Goal: Information Seeking & Learning: Compare options

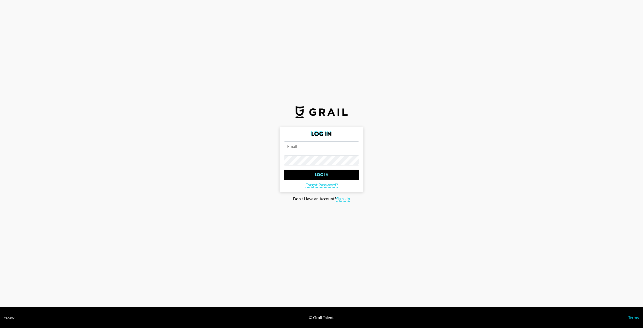
type input "[PERSON_NAME][EMAIL_ADDRESS][DOMAIN_NAME]"
click at [324, 178] on input "Log In" at bounding box center [321, 175] width 75 height 10
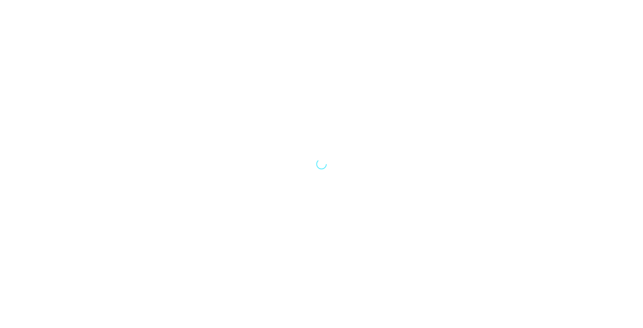
select select "Song"
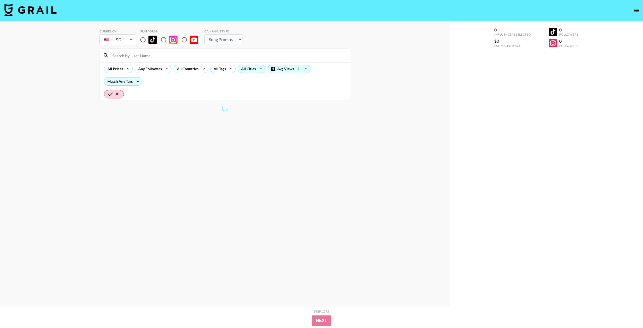
click at [260, 73] on icon at bounding box center [261, 69] width 8 height 8
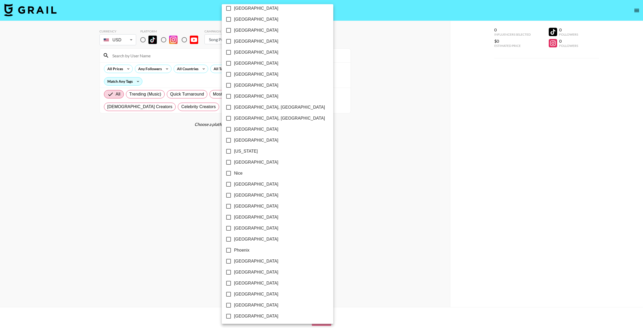
scroll to position [423, 0]
click at [183, 170] on div at bounding box center [321, 164] width 643 height 328
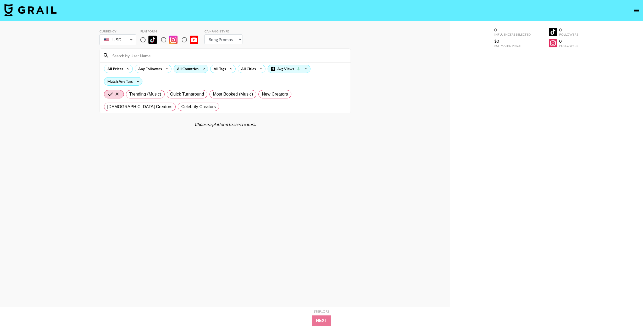
click at [200, 70] on icon at bounding box center [203, 69] width 8 height 8
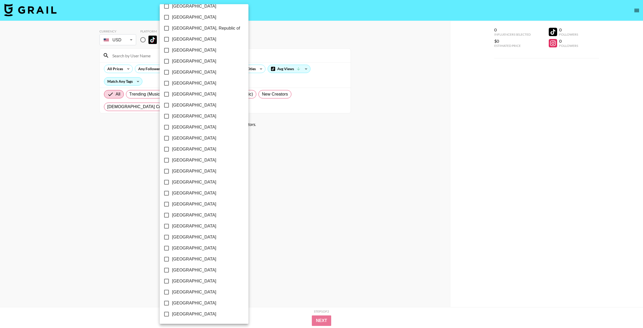
scroll to position [282, 0]
click at [183, 303] on span "[GEOGRAPHIC_DATA]" at bounding box center [194, 303] width 44 height 6
click at [172, 303] on input "[GEOGRAPHIC_DATA]" at bounding box center [166, 303] width 11 height 11
checkbox input "true"
click at [269, 217] on div at bounding box center [321, 164] width 643 height 328
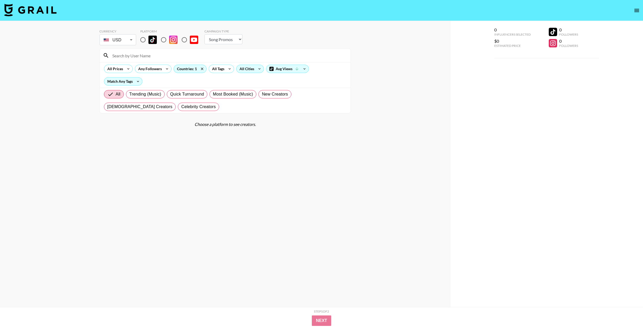
click at [248, 67] on div "All Cities" at bounding box center [245, 69] width 19 height 8
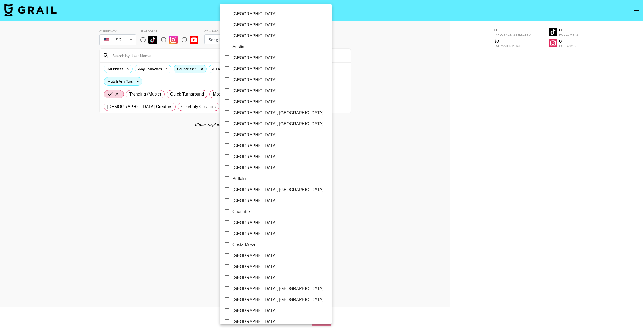
click at [245, 112] on span "[GEOGRAPHIC_DATA], [GEOGRAPHIC_DATA]" at bounding box center [277, 113] width 91 height 6
click at [232, 112] on input "[GEOGRAPHIC_DATA], [GEOGRAPHIC_DATA]" at bounding box center [226, 112] width 11 height 11
checkbox input "true"
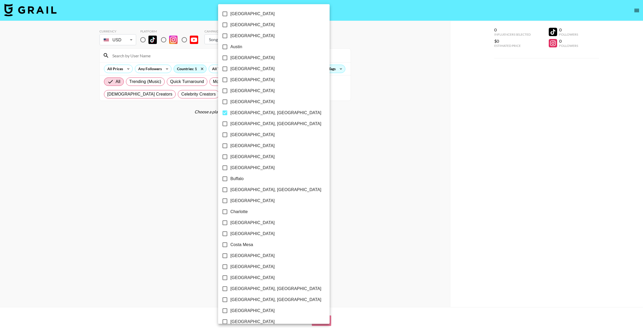
click at [154, 109] on div at bounding box center [321, 164] width 643 height 328
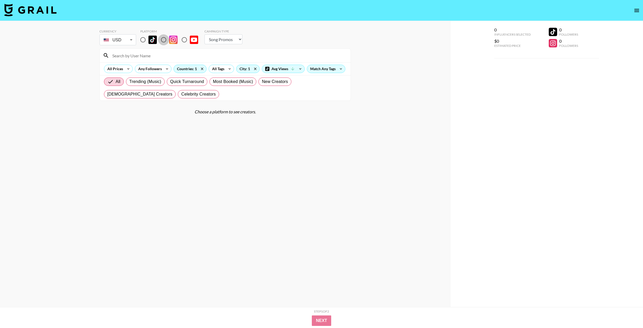
click at [165, 40] on input "radio" at bounding box center [163, 39] width 11 height 11
radio input "true"
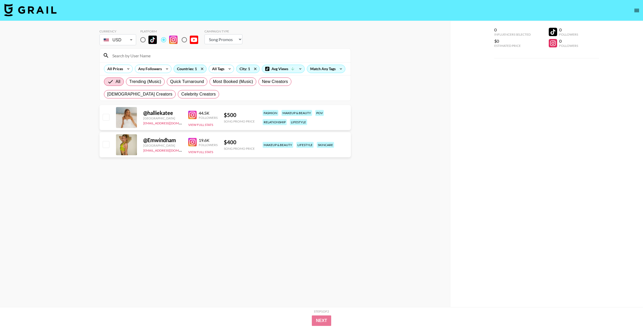
select select "Brand"
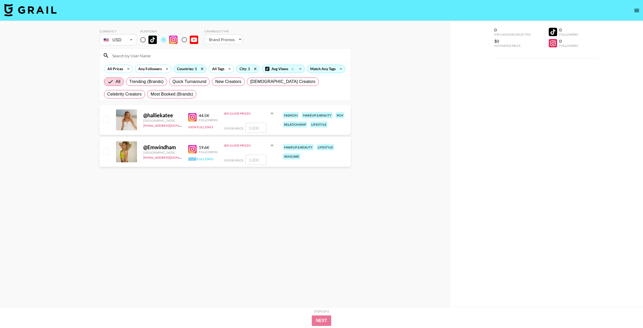
click at [193, 160] on button "View Full Stats" at bounding box center [200, 159] width 25 height 4
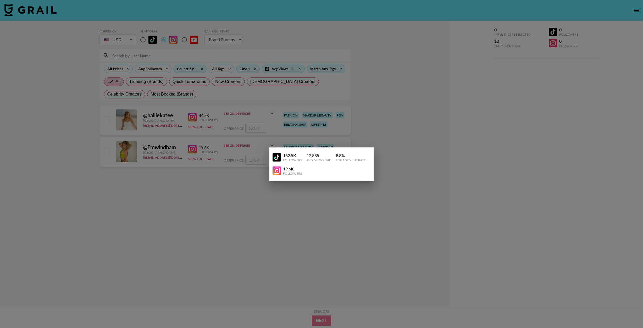
click at [211, 174] on div at bounding box center [321, 164] width 643 height 328
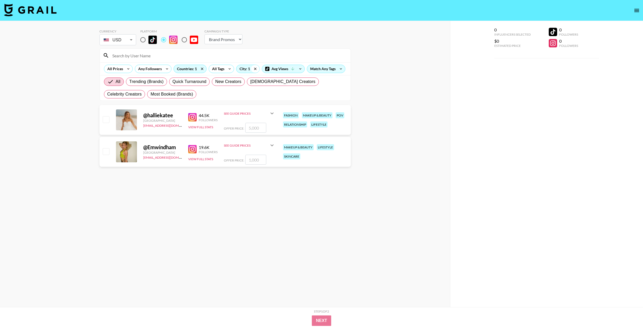
click at [253, 68] on icon at bounding box center [255, 69] width 8 height 8
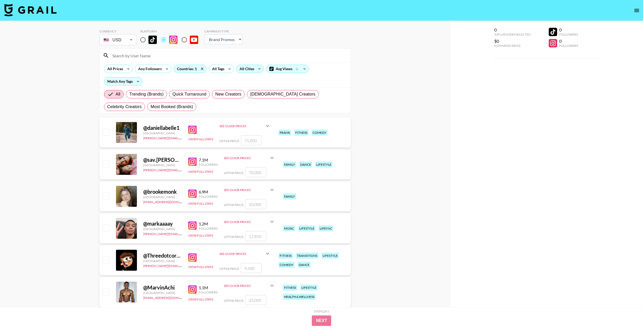
click at [245, 71] on div "All Cities" at bounding box center [245, 69] width 19 height 8
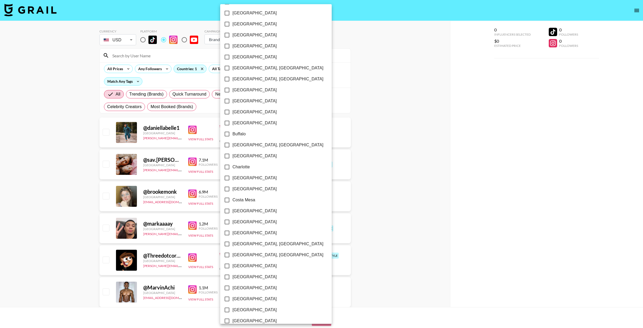
scroll to position [68, 0]
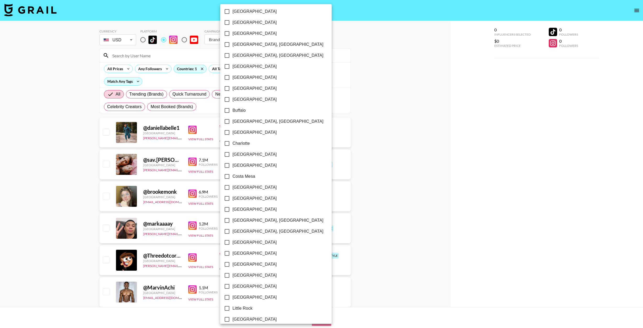
click at [237, 191] on label "[GEOGRAPHIC_DATA]" at bounding box center [272, 187] width 102 height 11
click at [232, 191] on input "[GEOGRAPHIC_DATA]" at bounding box center [226, 187] width 11 height 11
checkbox input "true"
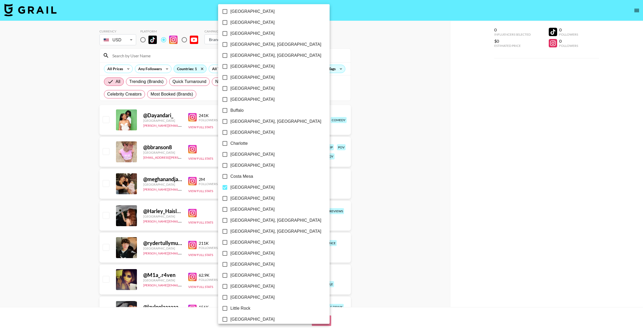
click at [364, 86] on div at bounding box center [321, 164] width 643 height 328
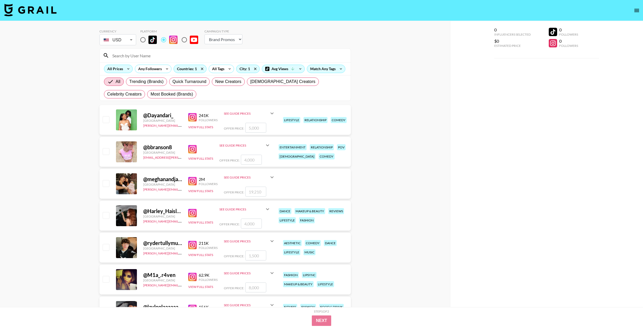
click at [113, 68] on div "All Prices" at bounding box center [114, 69] width 20 height 8
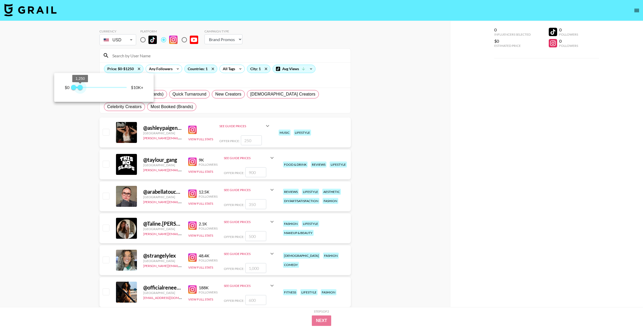
type input "1000"
drag, startPoint x: 126, startPoint y: 88, endPoint x: 79, endPoint y: 88, distance: 46.9
click at [79, 88] on span "1,000" at bounding box center [78, 87] width 5 height 5
click at [86, 53] on div at bounding box center [321, 164] width 643 height 328
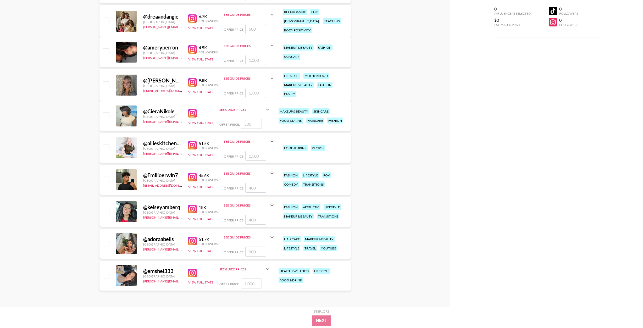
scroll to position [304, 0]
click at [194, 177] on img at bounding box center [192, 177] width 8 height 8
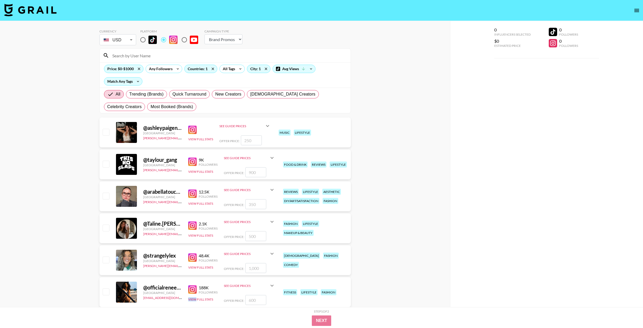
scroll to position [0, 0]
click at [243, 159] on div "See Guide Prices" at bounding box center [246, 158] width 45 height 4
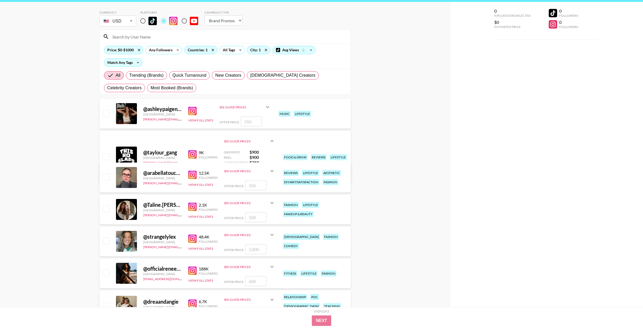
scroll to position [20, 0]
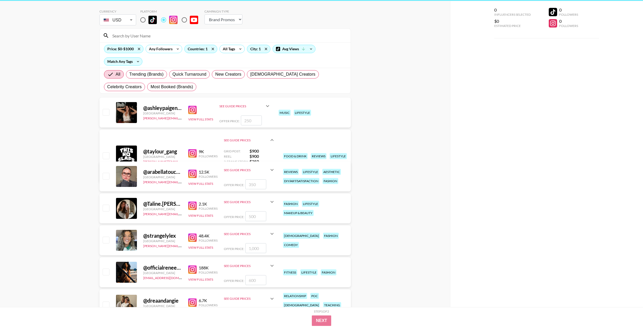
click at [238, 141] on div "See Guide Prices" at bounding box center [246, 140] width 45 height 4
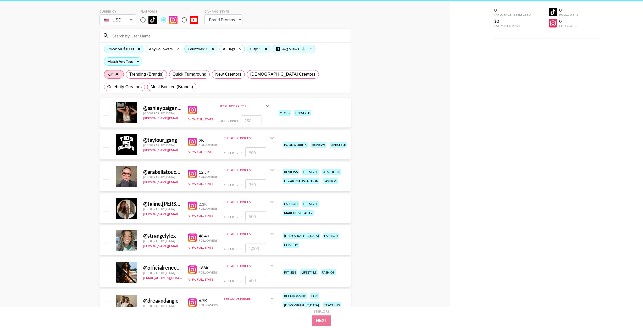
click at [196, 140] on link at bounding box center [193, 142] width 10 height 8
click at [193, 173] on img at bounding box center [192, 174] width 8 height 8
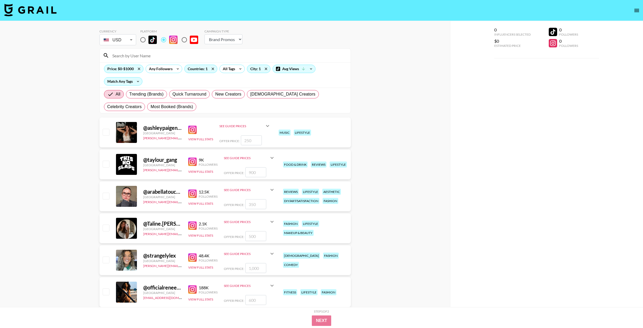
scroll to position [0, 0]
